Goal: Information Seeking & Learning: Check status

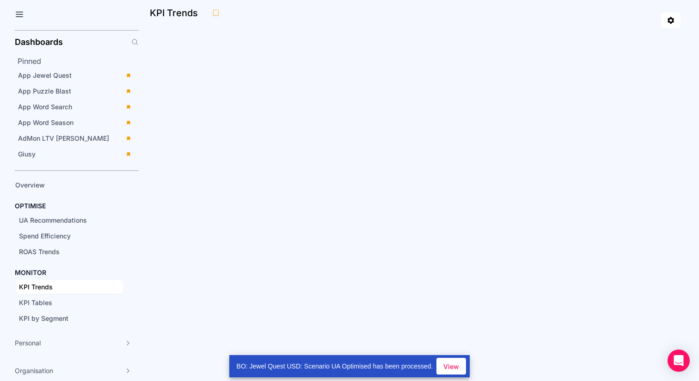
scroll to position [53, 0]
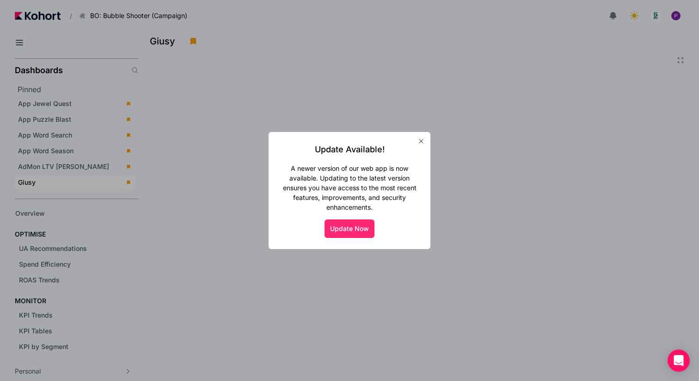
click at [354, 231] on button "Update Now" at bounding box center [350, 228] width 50 height 19
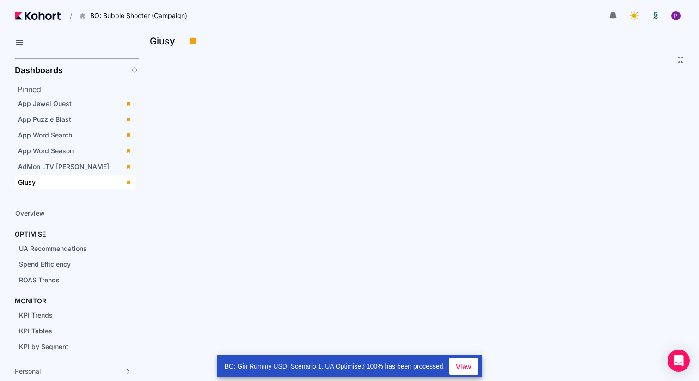
scroll to position [28, 0]
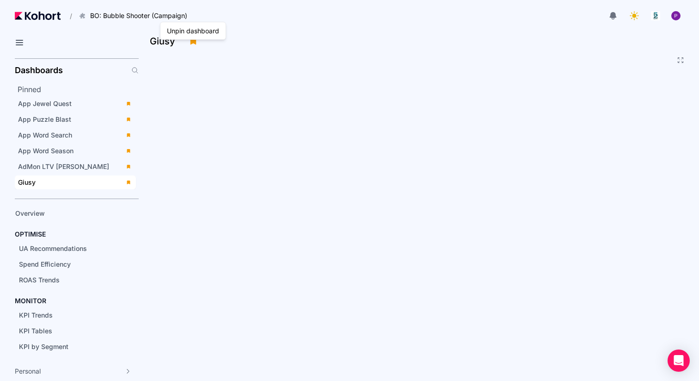
scroll to position [28, 0]
